Goal: Find specific page/section: Find specific page/section

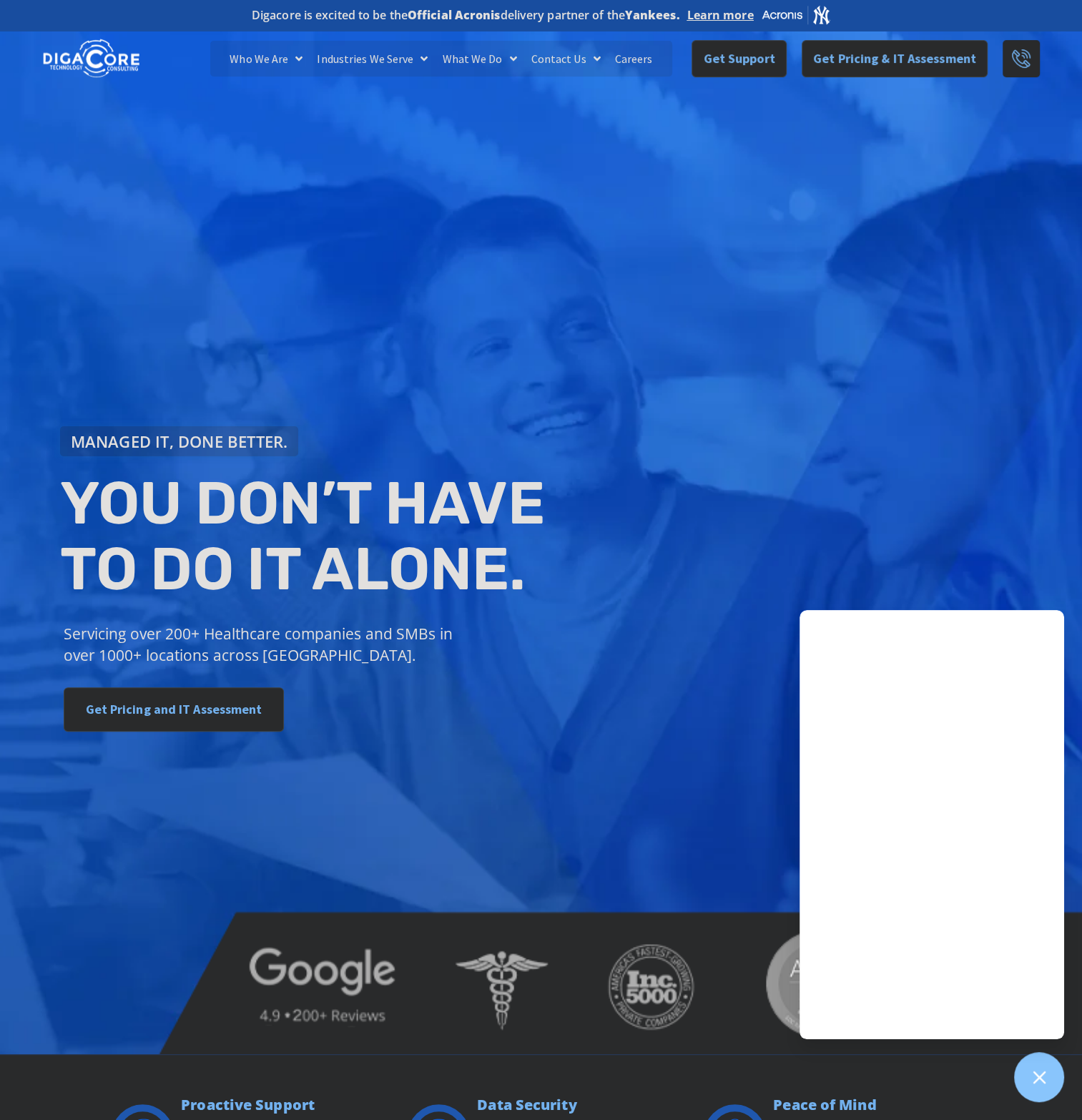
drag, startPoint x: 352, startPoint y: 137, endPoint x: 379, endPoint y: 188, distance: 57.7
click at [363, 142] on div "Managed IT, done better. You don’t have to do IT alone. Servicing over 200+ Hea…" at bounding box center [541, 538] width 1082 height 1030
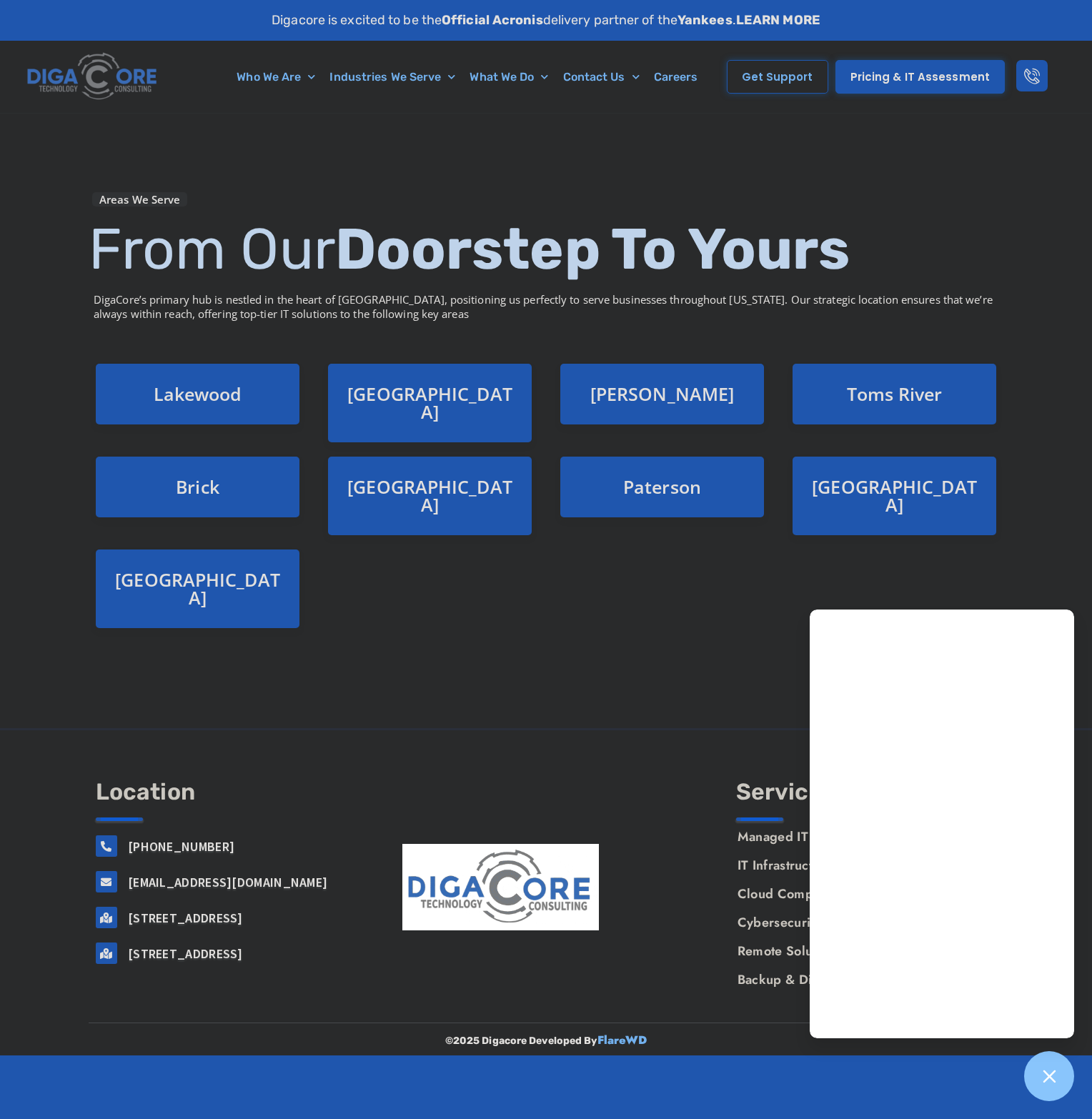
click at [586, 594] on div "Areas We Serve From Our Doorstep To Yours DigaCore’s primary hub is nestled in …" at bounding box center [546, 421] width 929 height 614
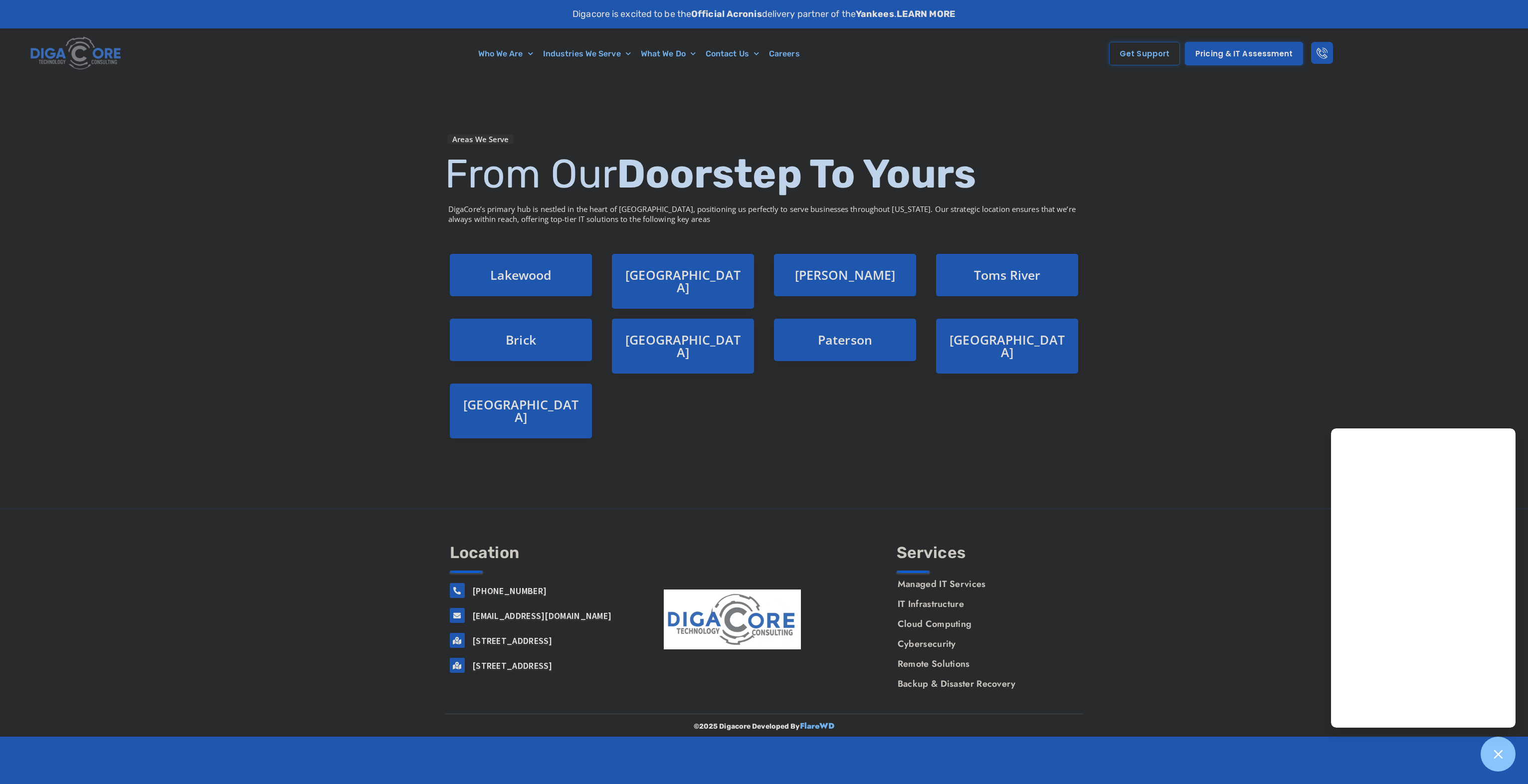
drag, startPoint x: 1251, startPoint y: 383, endPoint x: 1179, endPoint y: 375, distance: 72.4
click at [762, 383] on div "Areas We Serve From Our Doorstep To Yours DigaCore’s primary hub is nestled in …" at bounding box center [764, 294] width 1528 height 429
click at [224, 292] on div "Areas We Serve From Our Doorstep To Yours DigaCore’s primary hub is nestled in …" at bounding box center [764, 294] width 1528 height 429
